Goal: Task Accomplishment & Management: Use online tool/utility

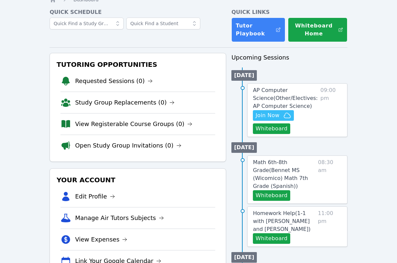
scroll to position [27, 0]
click at [277, 116] on span "Join Now" at bounding box center [268, 115] width 24 height 8
click at [270, 113] on span "Join Now" at bounding box center [268, 115] width 24 height 8
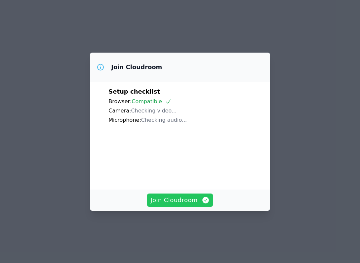
click at [182, 205] on span "Join Cloudroom" at bounding box center [179, 199] width 59 height 9
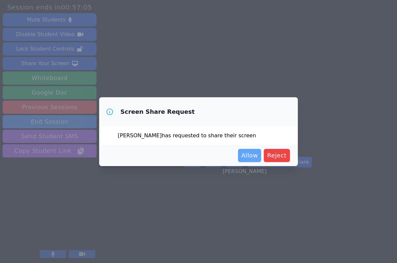
click at [254, 158] on span "Allow" at bounding box center [249, 155] width 17 height 9
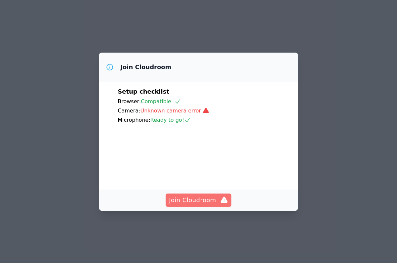
click at [203, 205] on span "Join Cloudroom" at bounding box center [198, 199] width 59 height 9
click at [205, 205] on span "Join Cloudroom" at bounding box center [198, 199] width 59 height 9
click at [189, 205] on span "Join Cloudroom" at bounding box center [198, 199] width 59 height 9
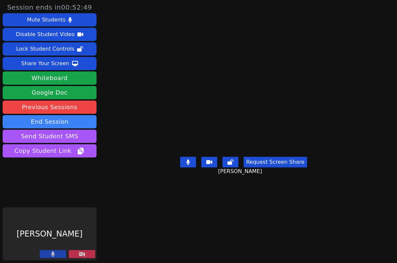
click at [75, 255] on button at bounding box center [82, 254] width 26 height 8
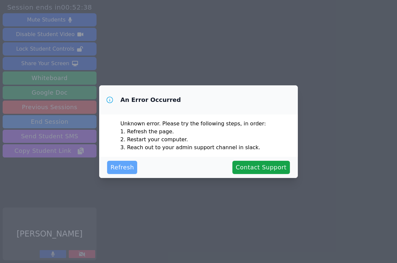
click at [117, 165] on span "Refresh" at bounding box center [121, 167] width 23 height 9
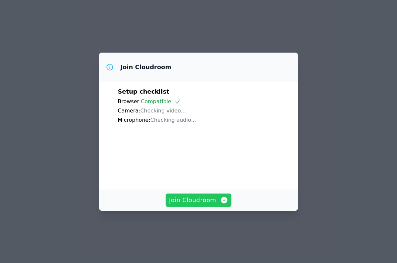
click at [183, 205] on span "Join Cloudroom" at bounding box center [198, 199] width 59 height 9
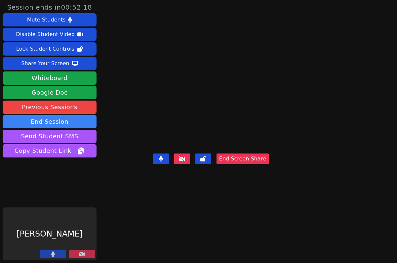
click at [71, 252] on button at bounding box center [82, 254] width 26 height 8
